Goal: Information Seeking & Learning: Understand process/instructions

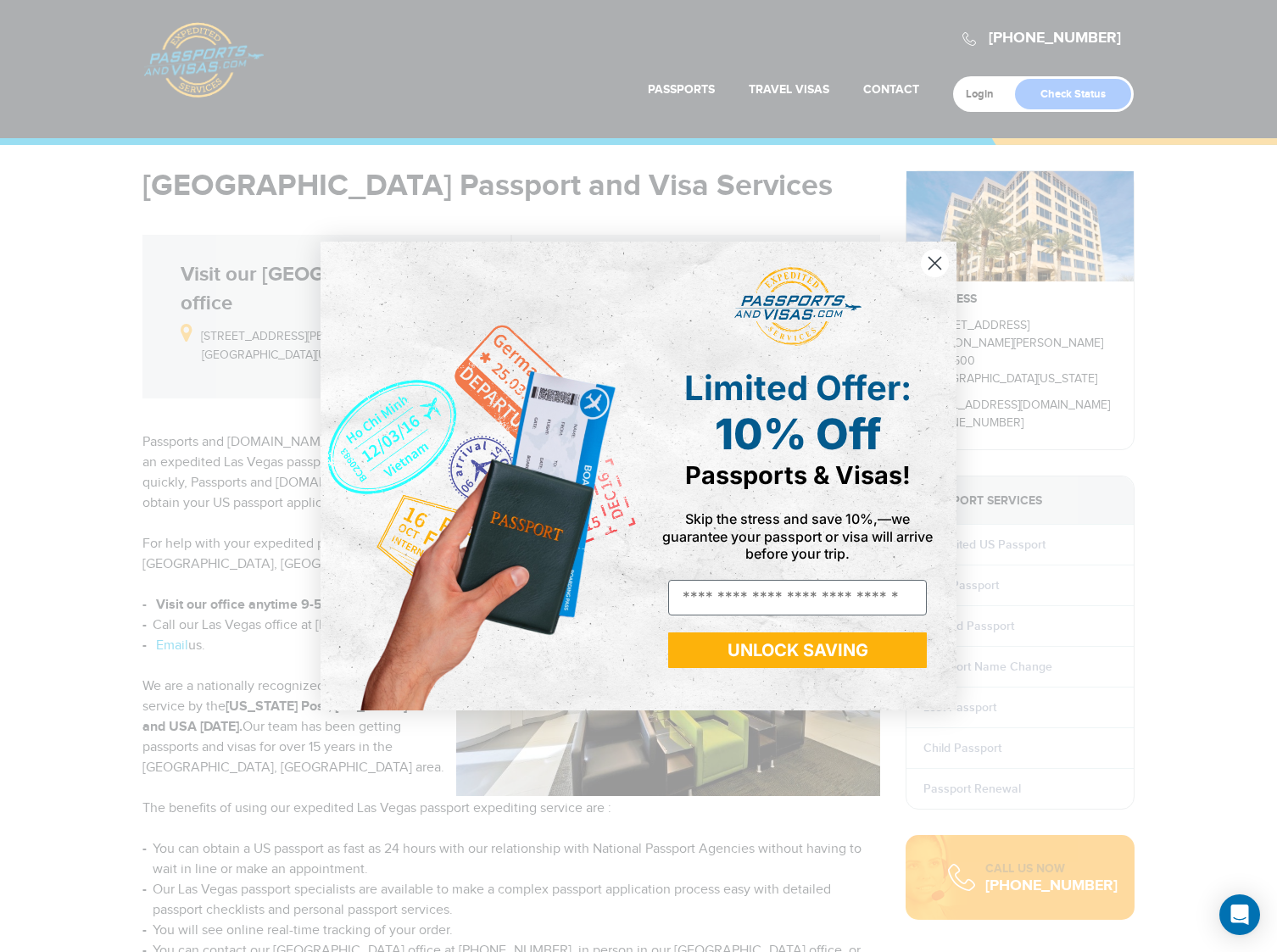
click at [930, 257] on icon "Close dialog" at bounding box center [935, 262] width 11 height 11
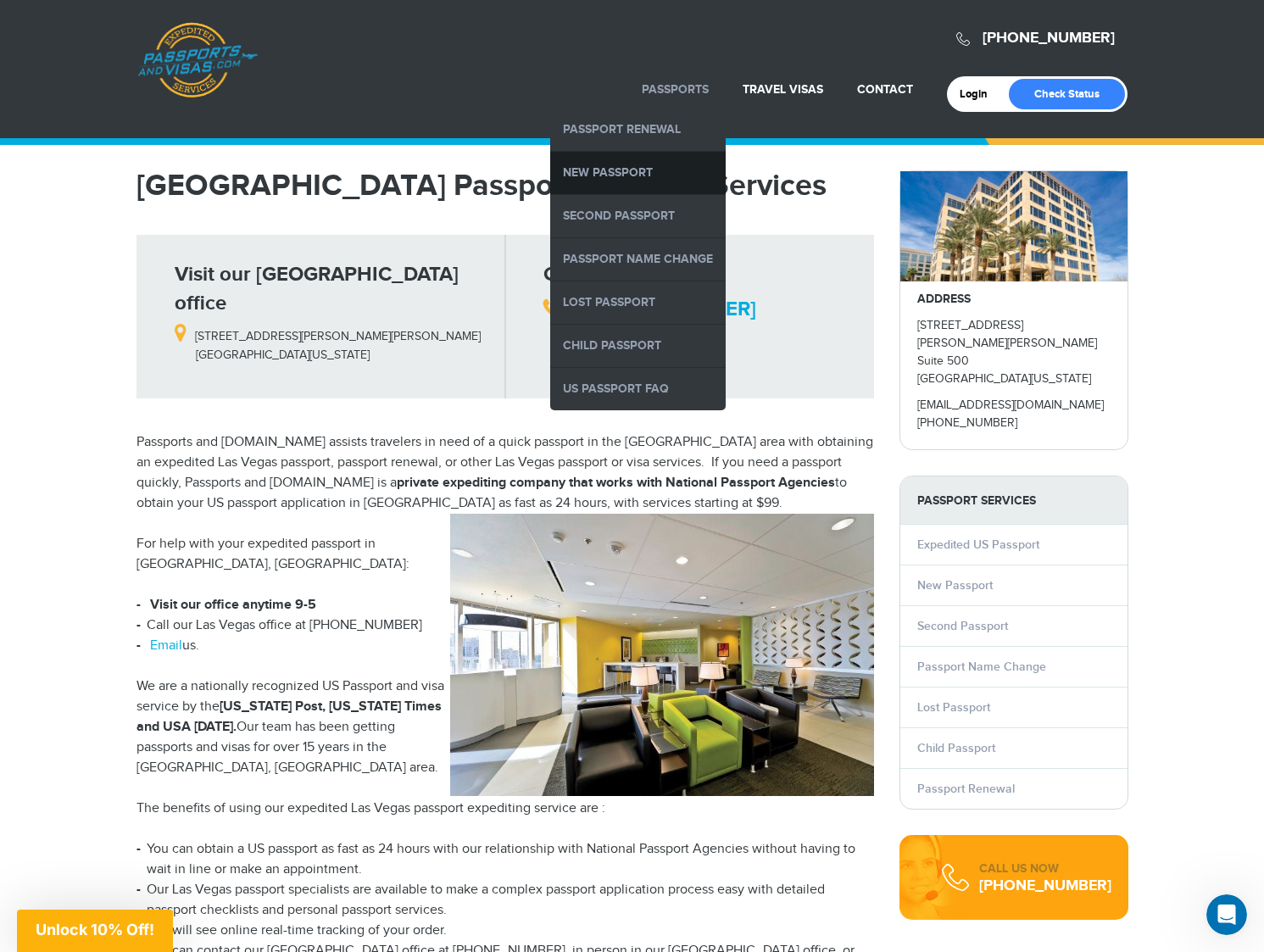
click at [643, 178] on link "New Passport" at bounding box center [637, 173] width 175 height 42
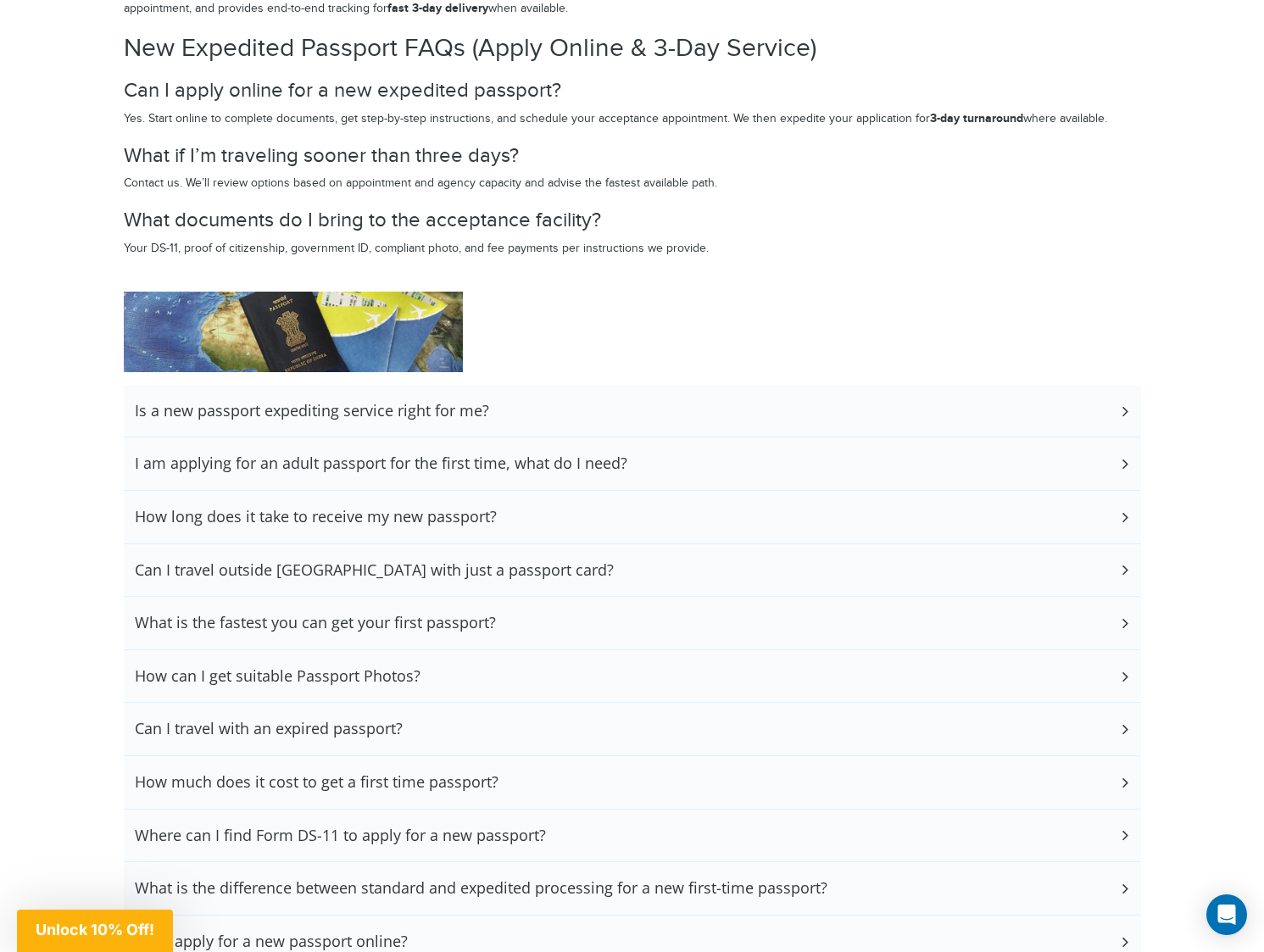
scroll to position [3239, 0]
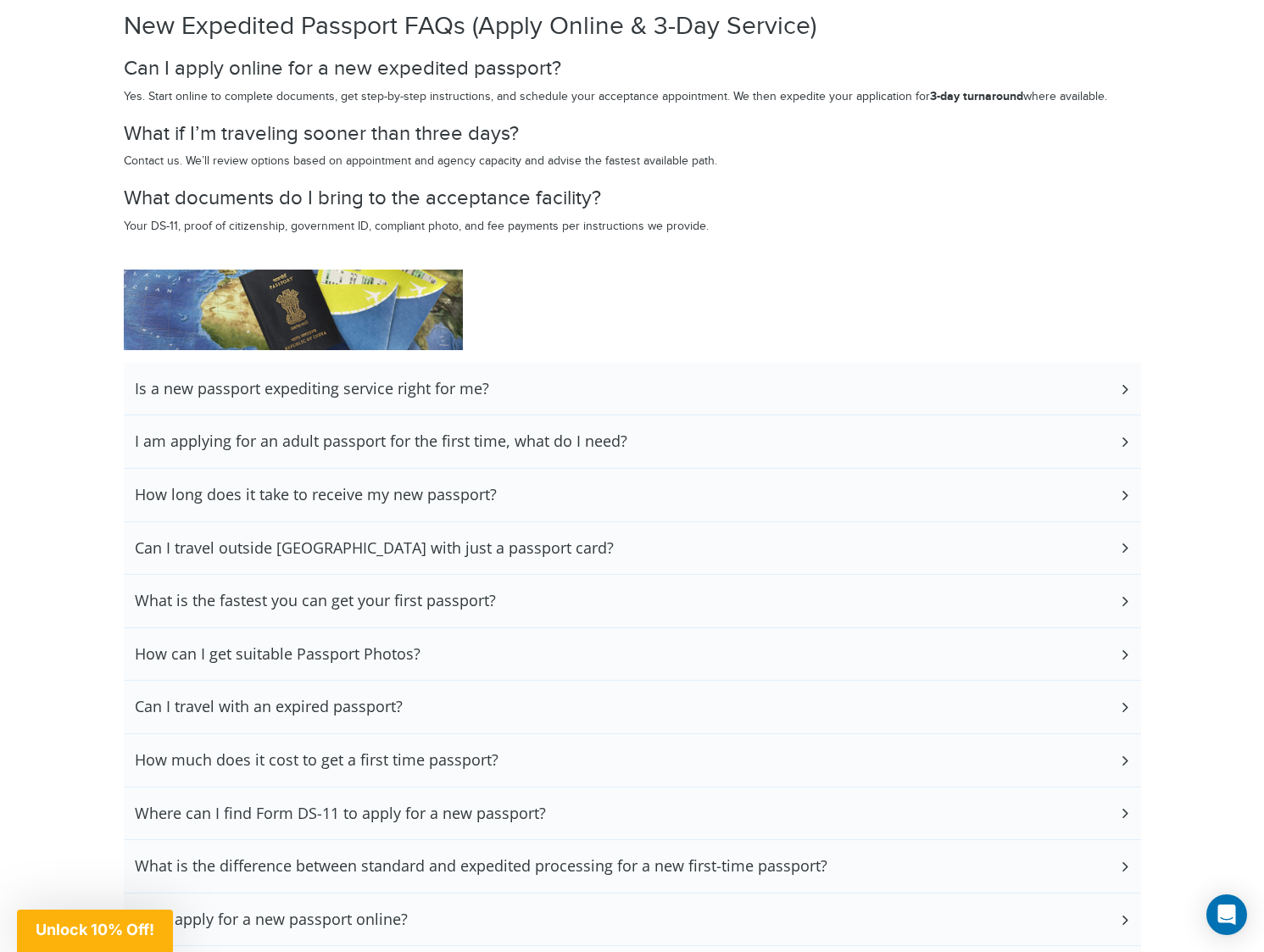
click at [205, 655] on h3 "How can I get suitable Passport Photos?" at bounding box center [278, 654] width 286 height 19
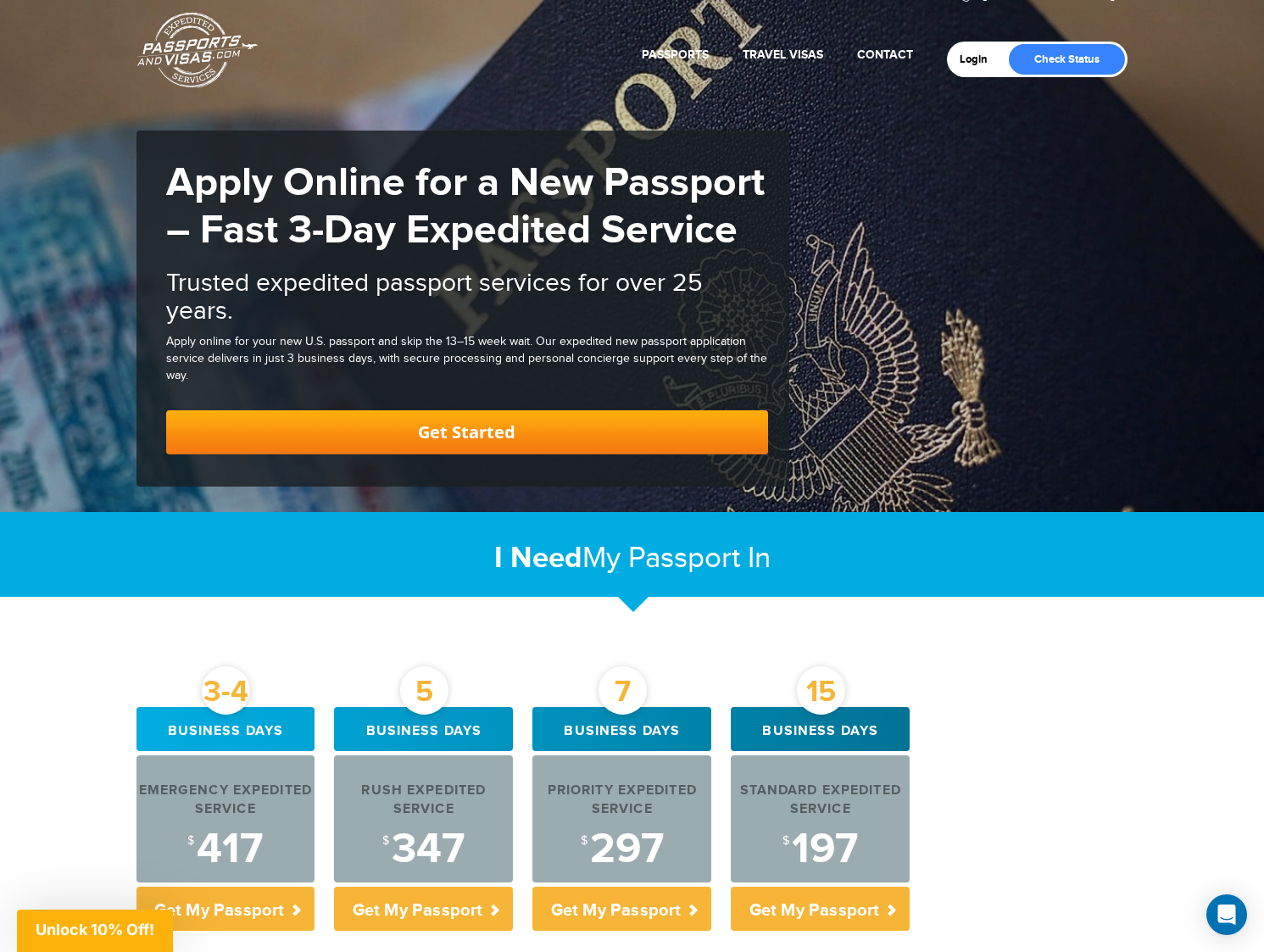
scroll to position [0, 0]
